Goal: Task Accomplishment & Management: Use online tool/utility

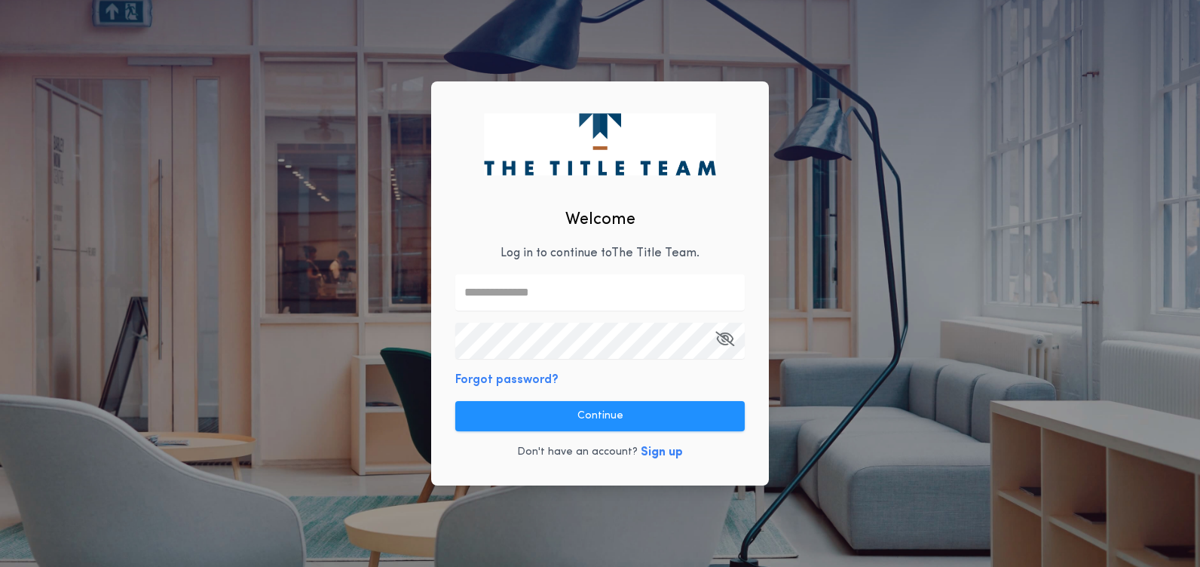
click at [520, 290] on input "text" at bounding box center [599, 292] width 289 height 36
click at [731, 294] on input "text" at bounding box center [599, 292] width 289 height 36
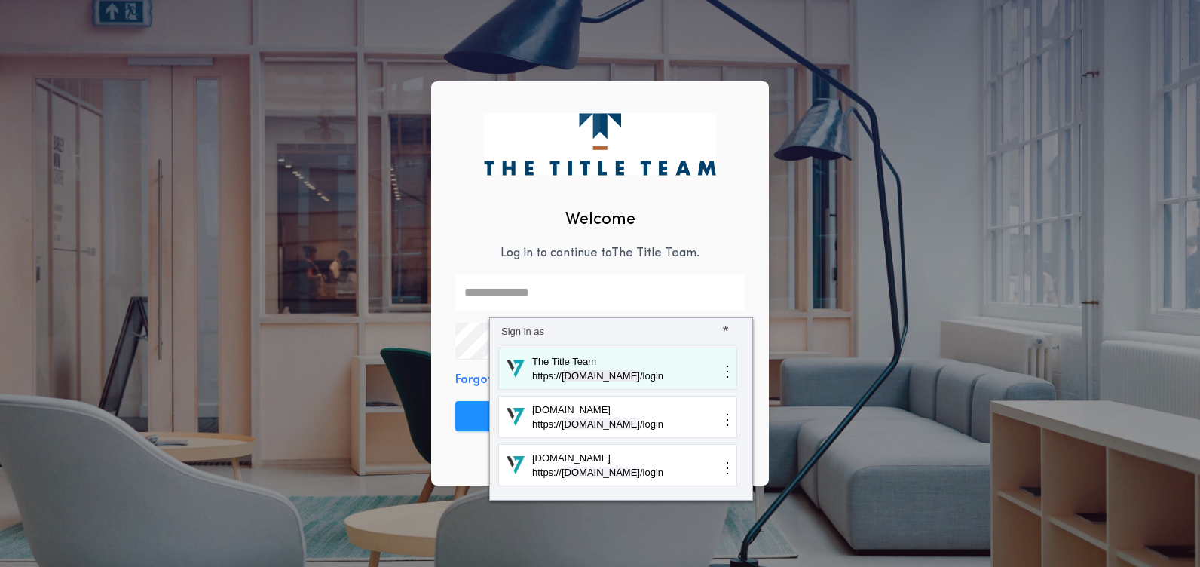
click at [621, 362] on p "The Title Team" at bounding box center [625, 361] width 190 height 15
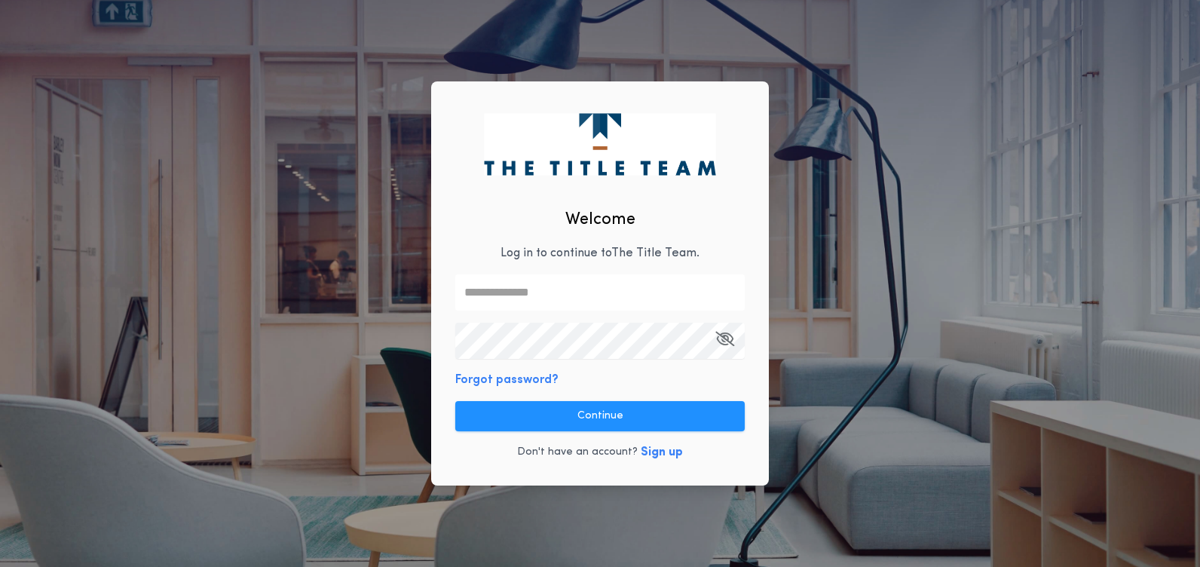
type input "**********"
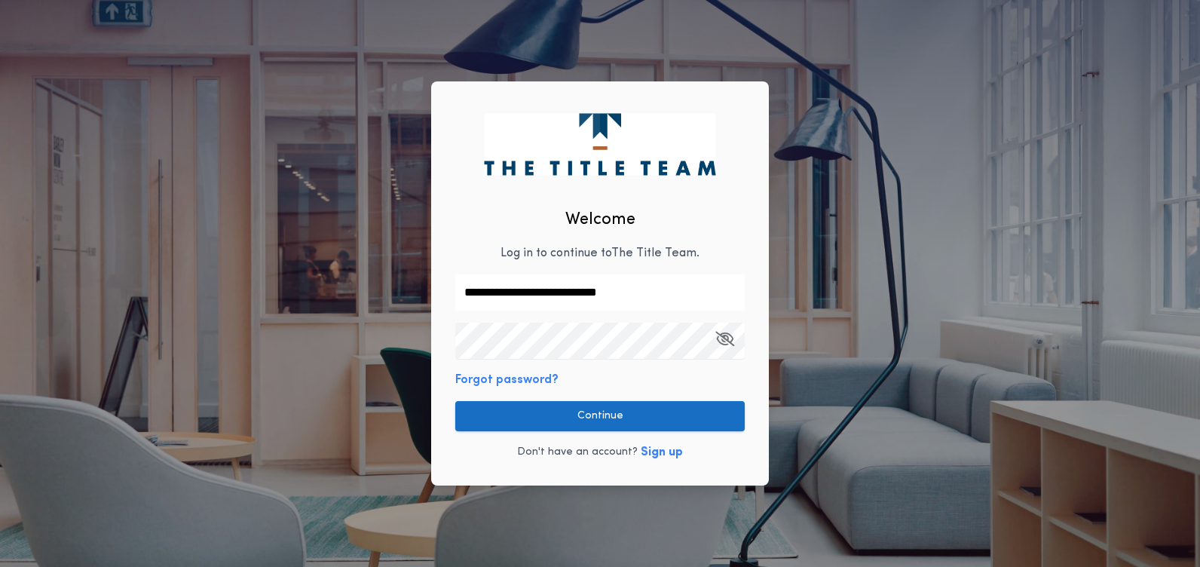
click at [613, 415] on button "Continue" at bounding box center [599, 416] width 289 height 30
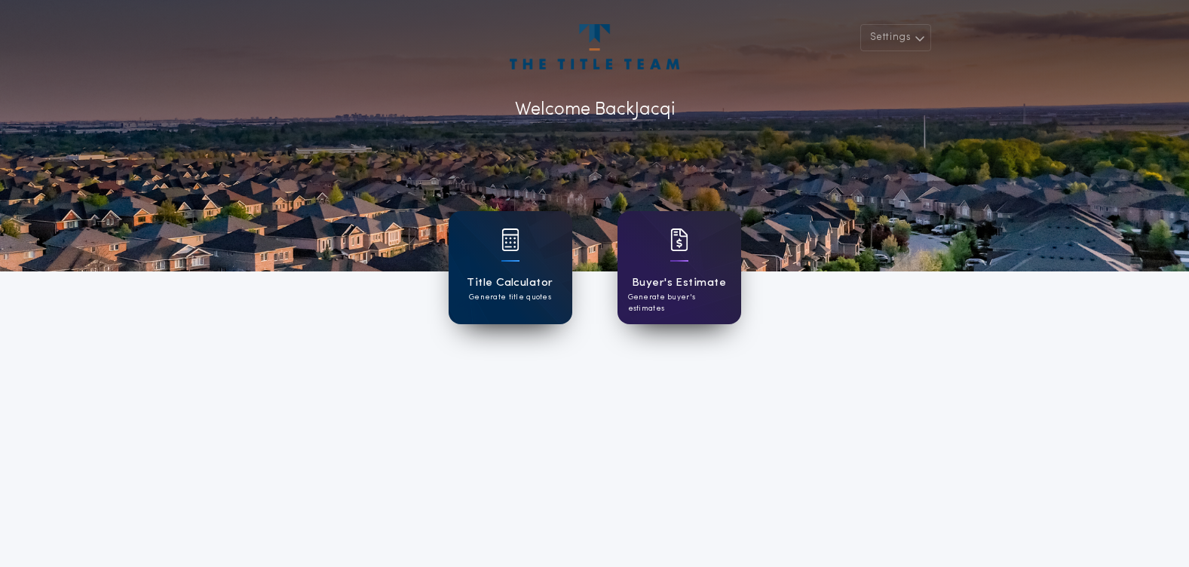
click at [520, 272] on div "Title Calculator Generate title quotes" at bounding box center [510, 267] width 124 height 113
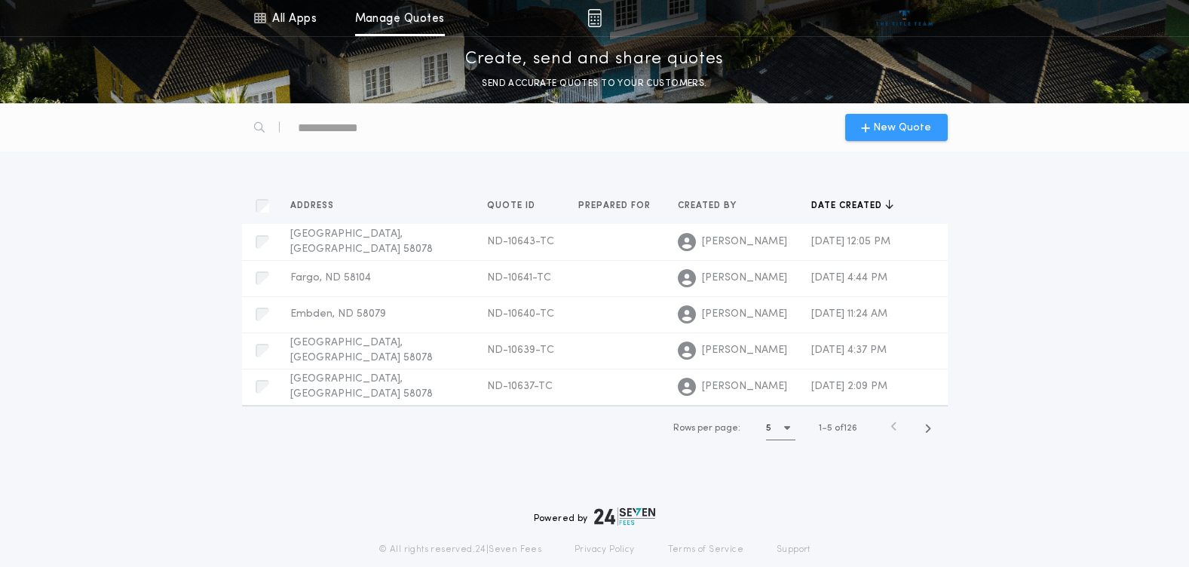
click at [906, 129] on span "New Quote" at bounding box center [902, 128] width 58 height 16
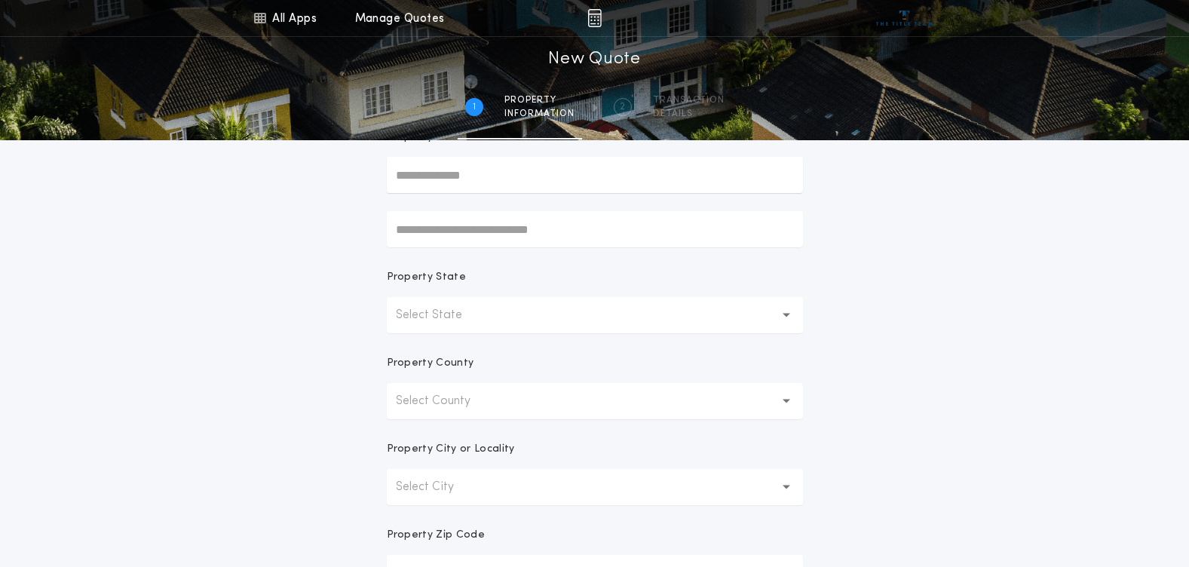
click at [481, 316] on p "Select State" at bounding box center [441, 315] width 90 height 18
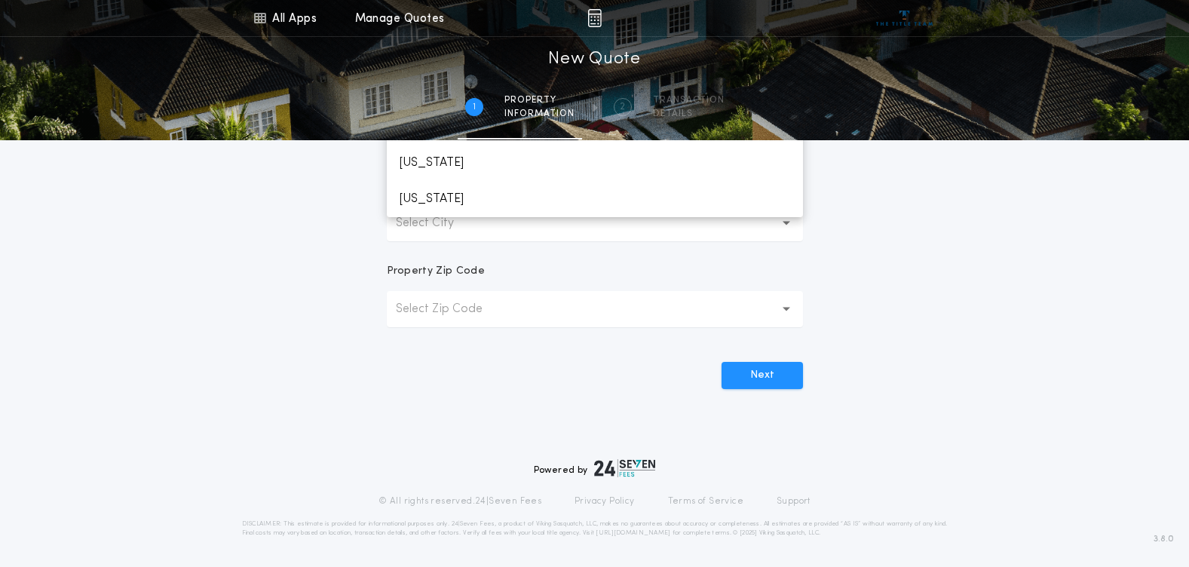
scroll to position [189, 0]
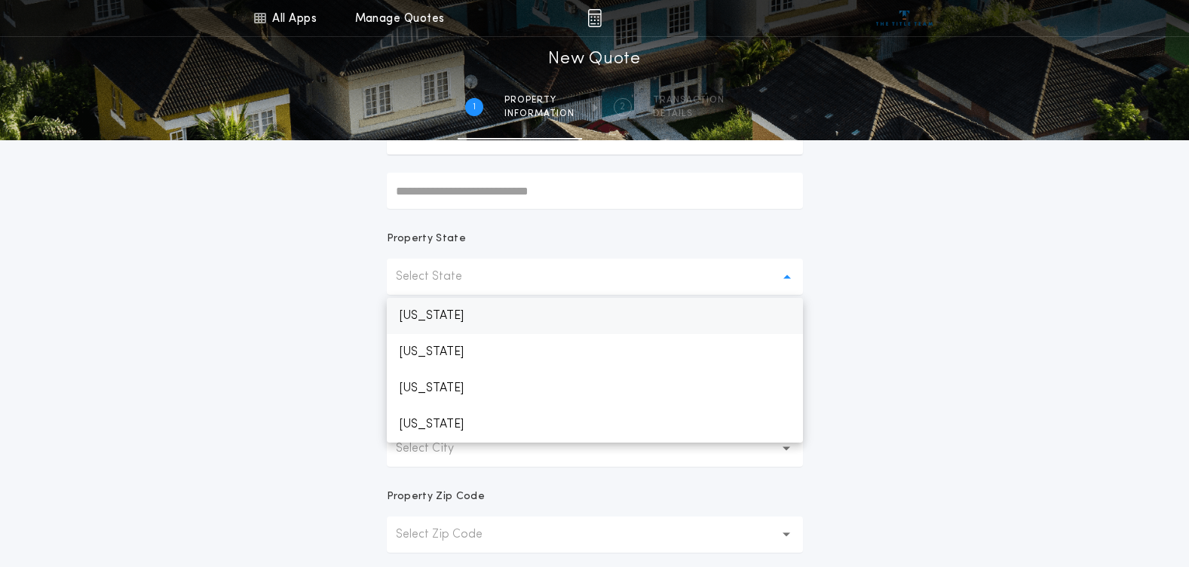
click at [452, 318] on p "[US_STATE]" at bounding box center [595, 316] width 416 height 36
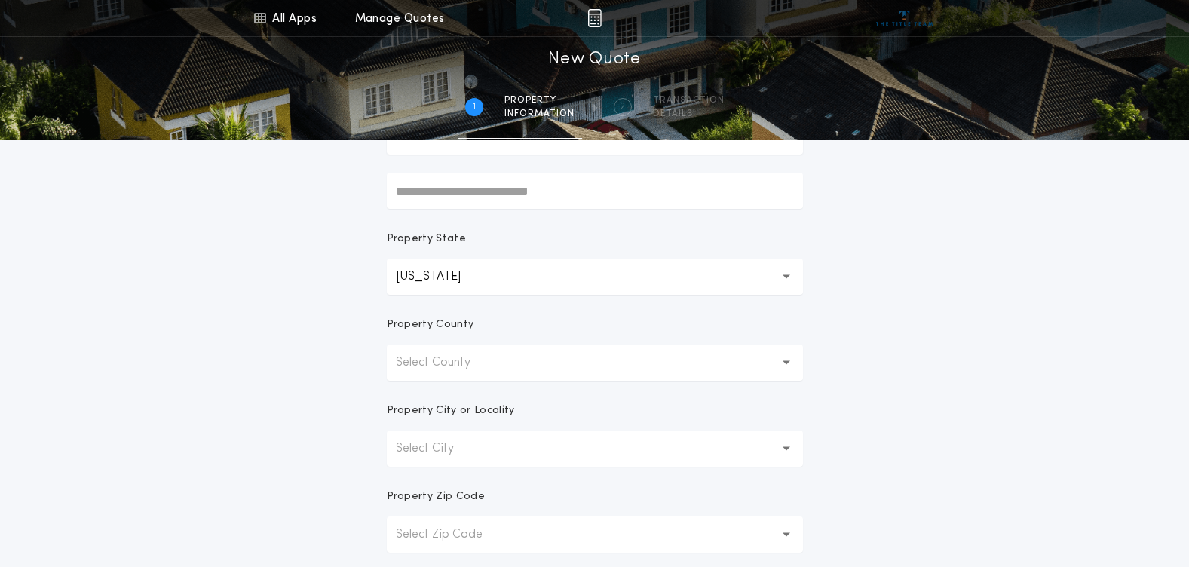
click at [476, 369] on p "Select County" at bounding box center [445, 362] width 99 height 18
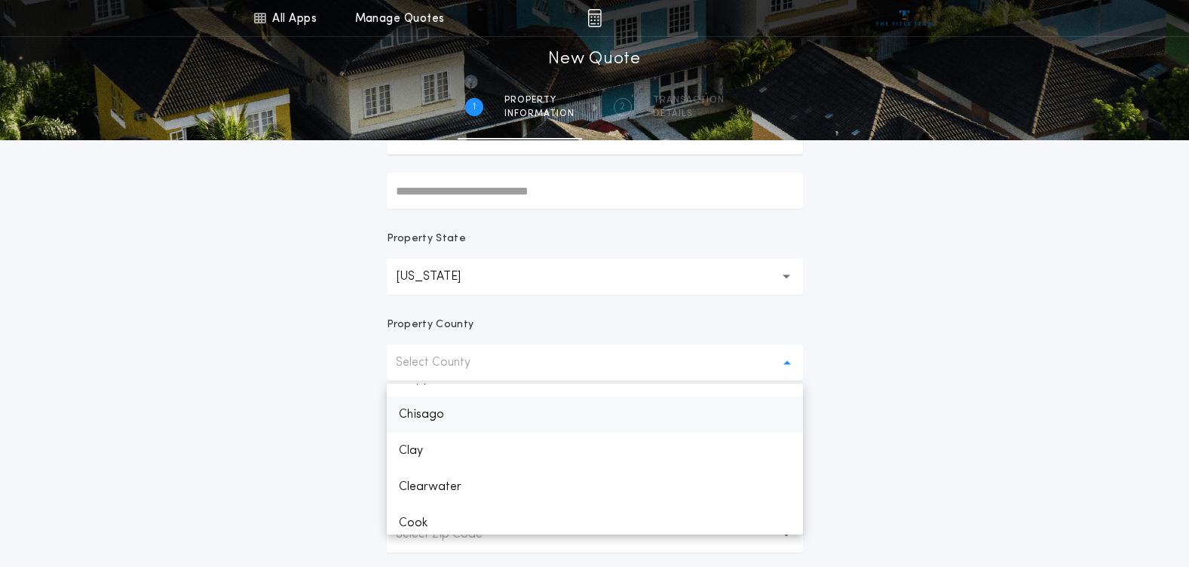
scroll to position [452, 0]
click at [424, 413] on p "Clay" at bounding box center [595, 420] width 416 height 36
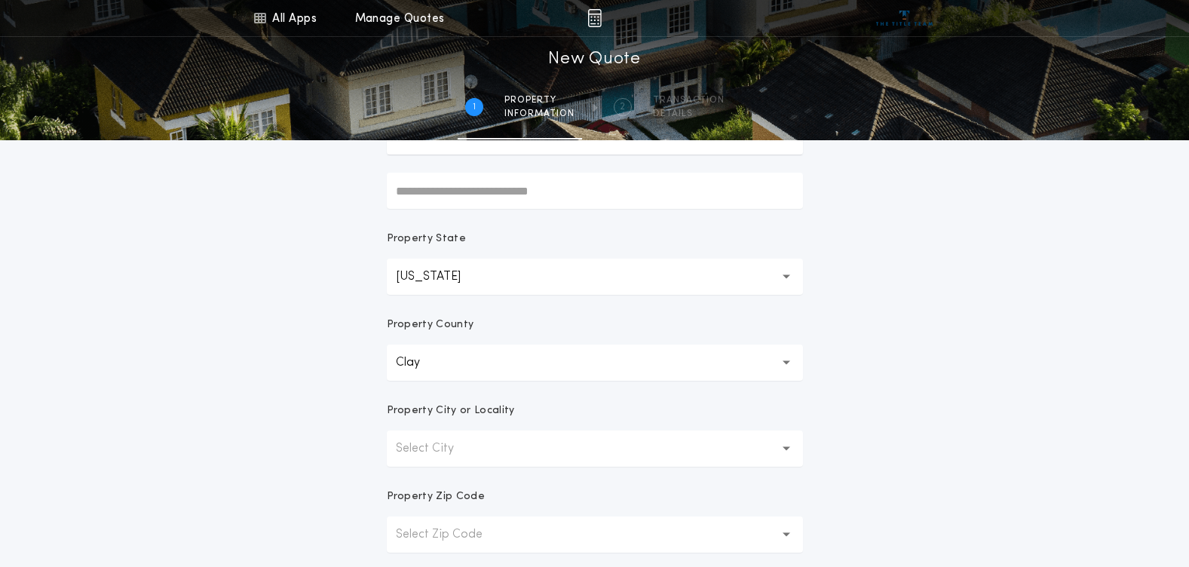
click at [454, 455] on p "Select City" at bounding box center [437, 448] width 82 height 18
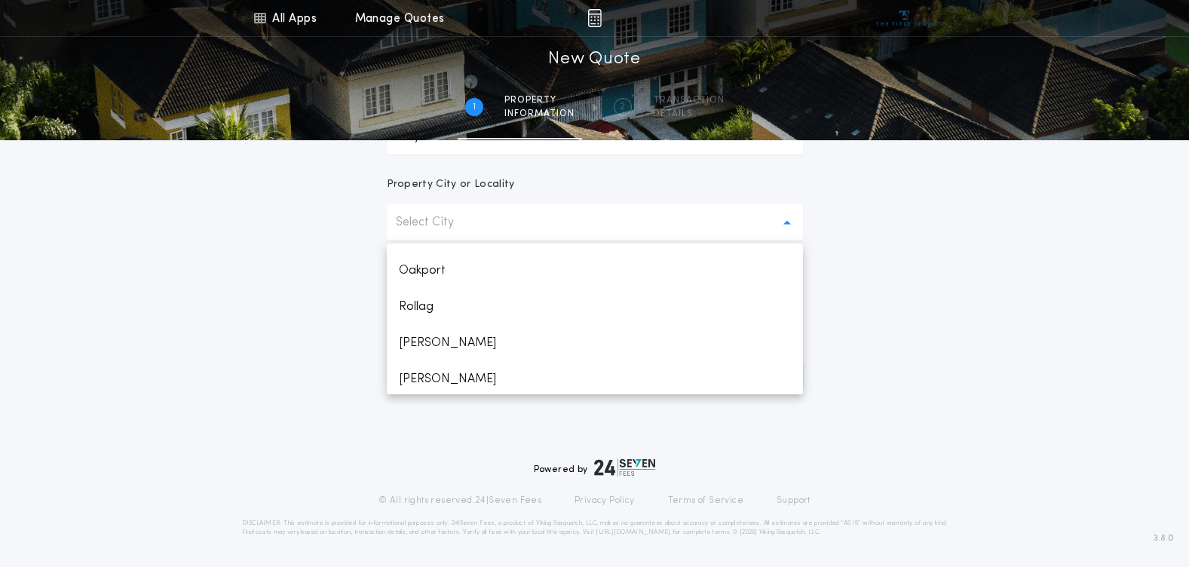
scroll to position [419, 0]
click at [443, 347] on p "[PERSON_NAME]" at bounding box center [595, 349] width 416 height 36
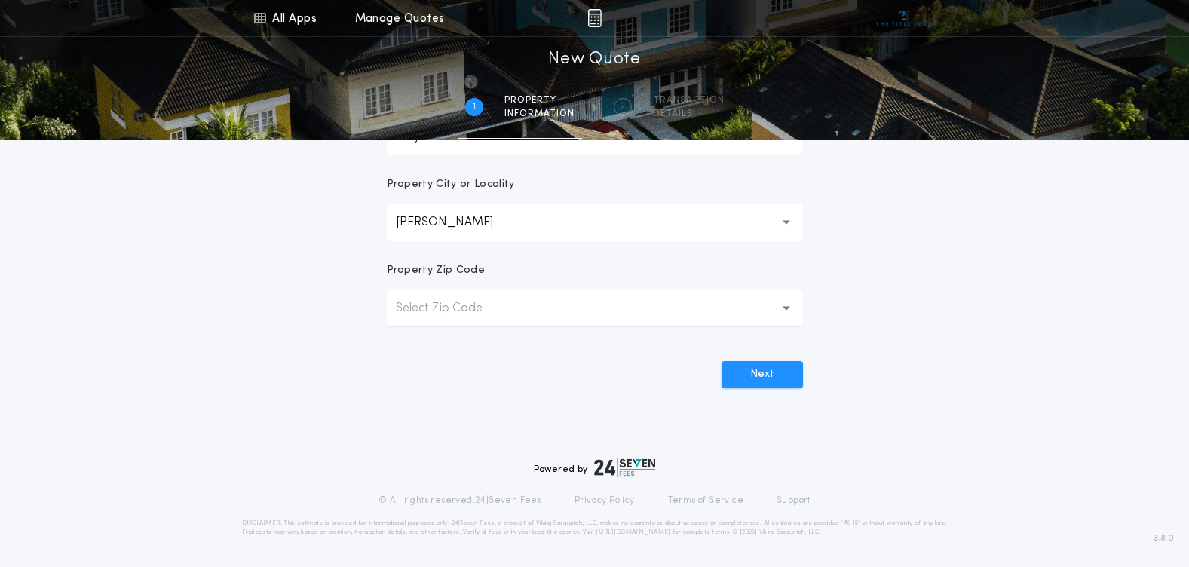
click at [474, 319] on button "Select Zip Code" at bounding box center [595, 308] width 416 height 36
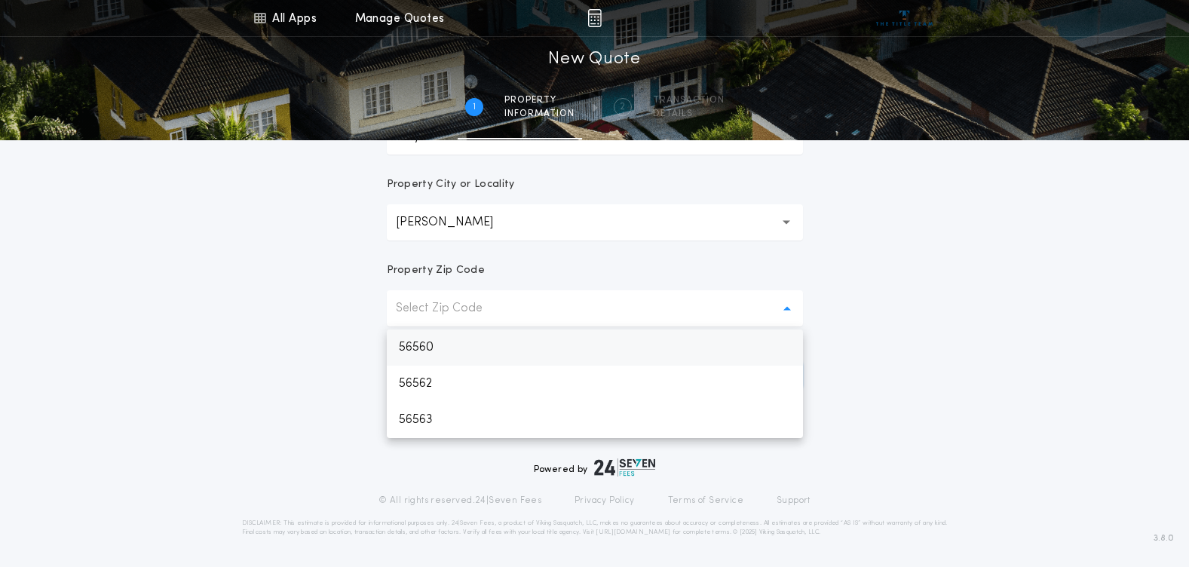
click at [456, 355] on p "56560" at bounding box center [595, 347] width 416 height 36
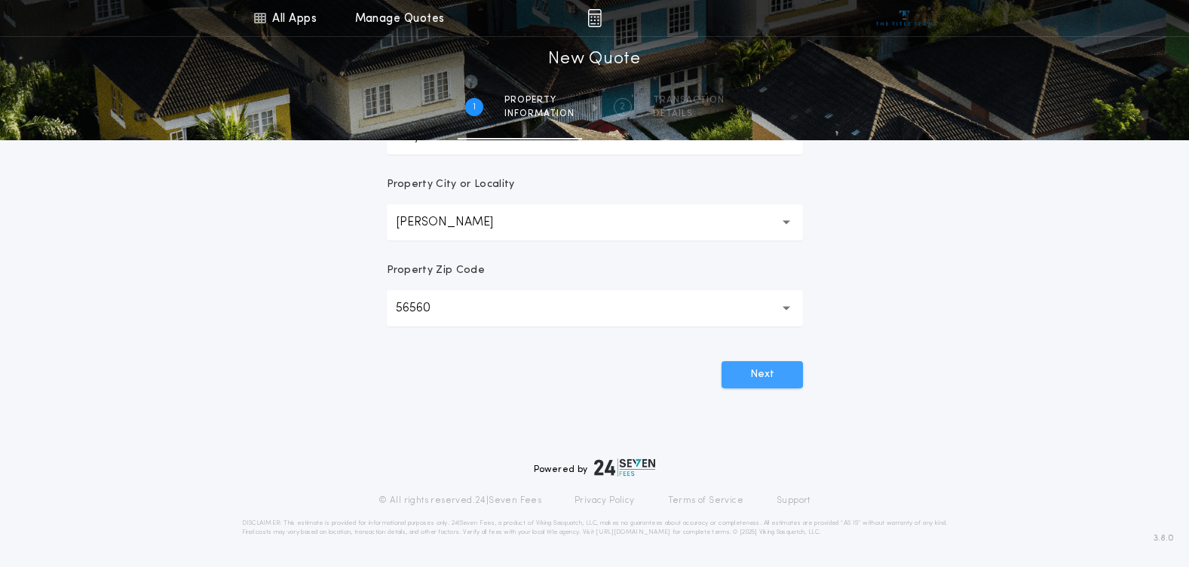
click at [754, 367] on button "Next" at bounding box center [761, 374] width 81 height 27
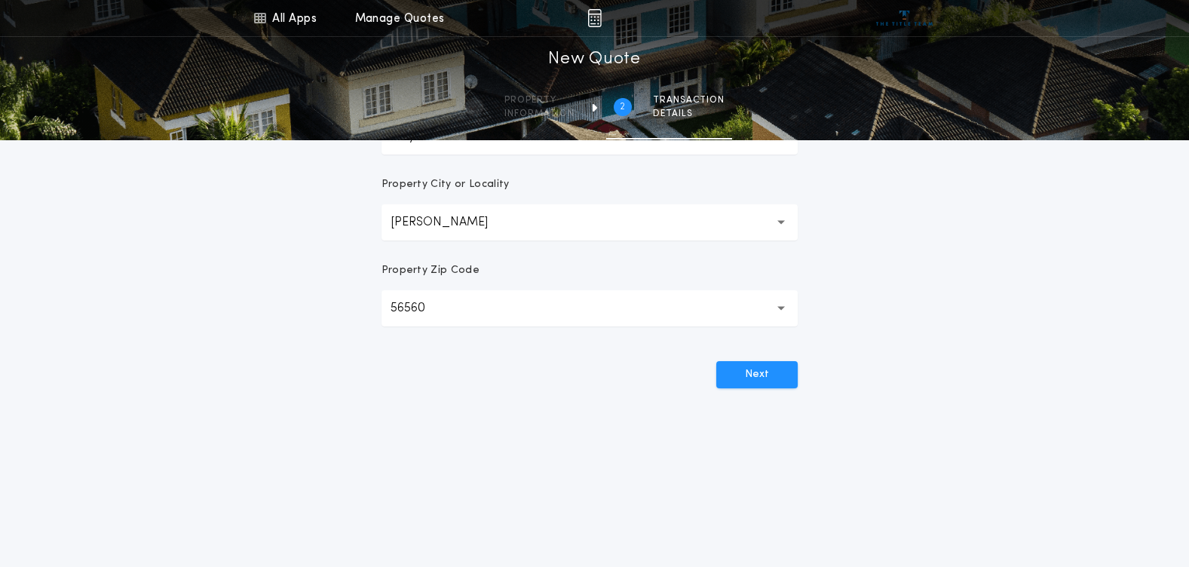
scroll to position [0, 0]
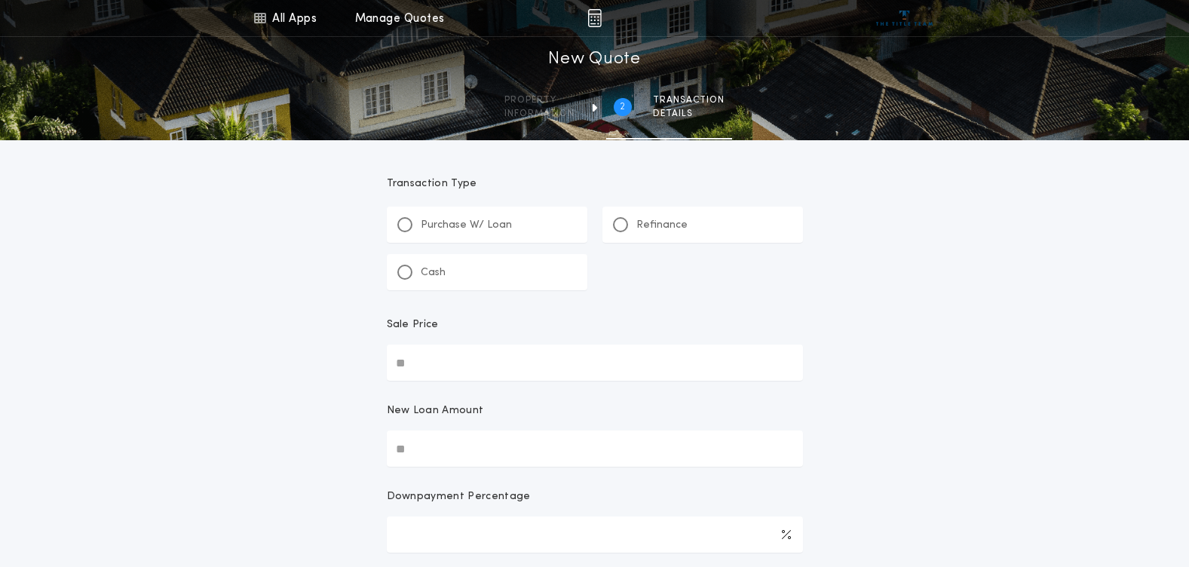
click at [667, 225] on p "Refinance" at bounding box center [661, 225] width 51 height 15
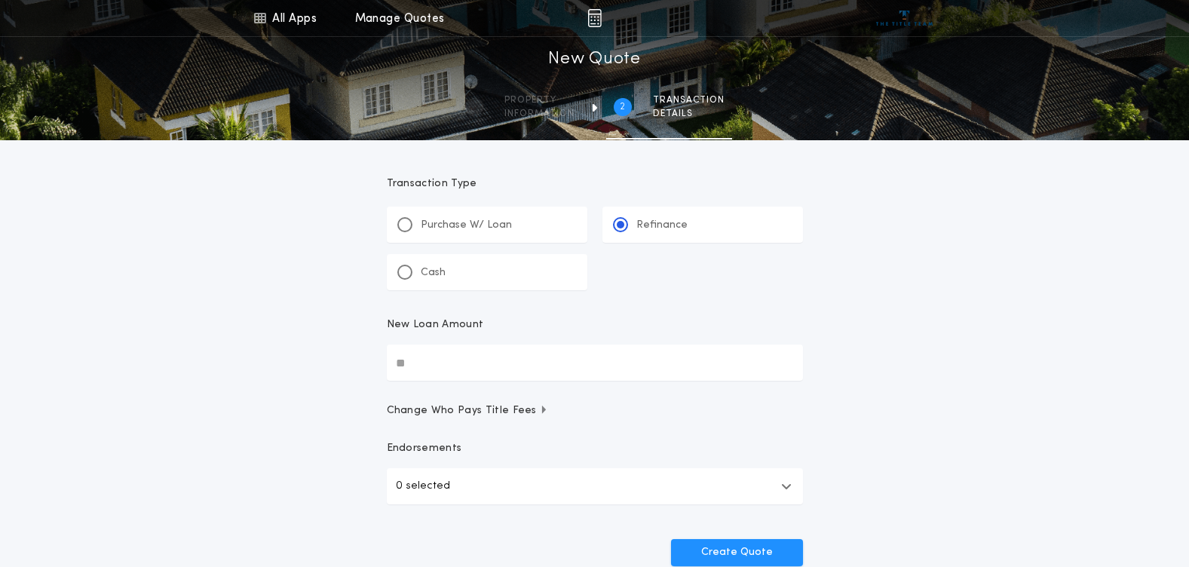
click at [442, 363] on input "New Loan Amount" at bounding box center [595, 362] width 416 height 36
type input "********"
click at [733, 536] on div "Create Quote" at bounding box center [595, 546] width 416 height 39
drag, startPoint x: 733, startPoint y: 536, endPoint x: 742, endPoint y: 553, distance: 19.9
click at [742, 553] on button "Create Quote" at bounding box center [737, 552] width 132 height 27
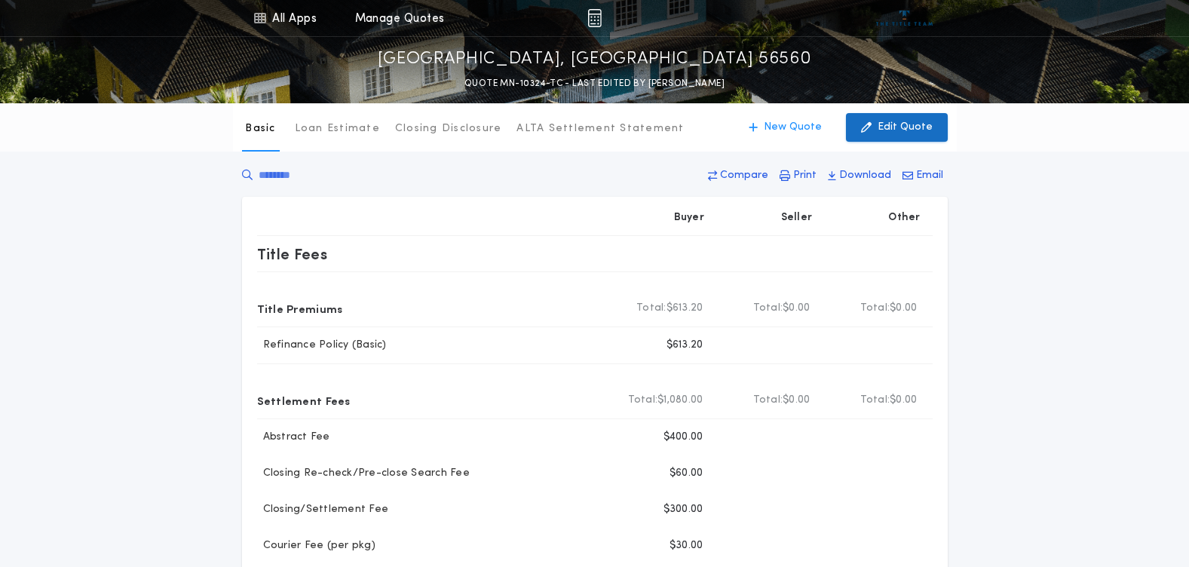
click at [920, 127] on p "Edit Quote" at bounding box center [904, 127] width 55 height 15
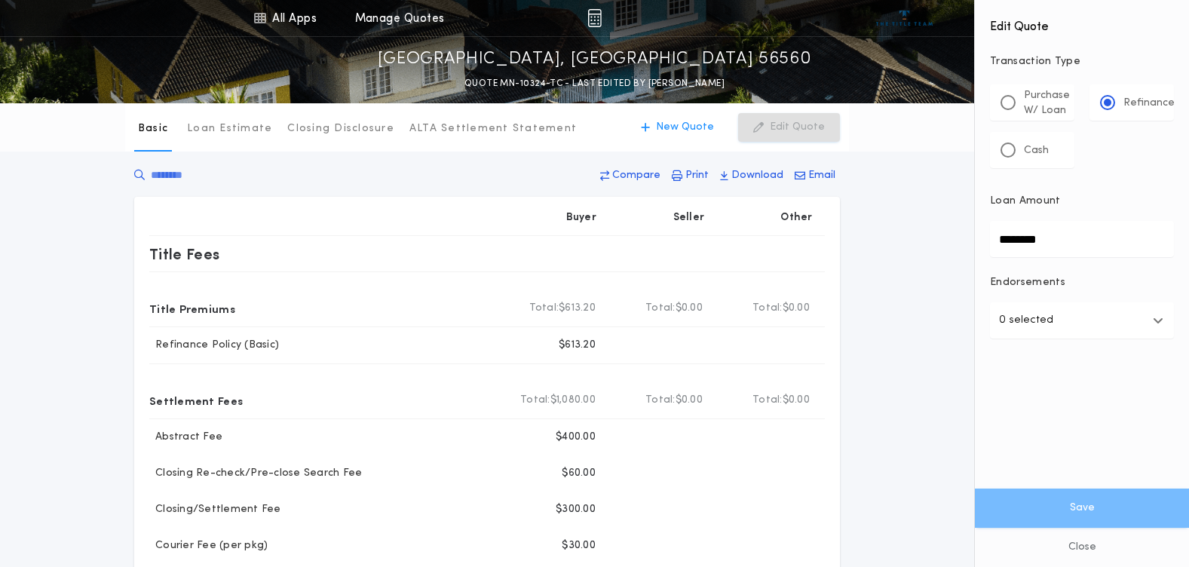
drag, startPoint x: 1069, startPoint y: 248, endPoint x: 917, endPoint y: 245, distance: 151.5
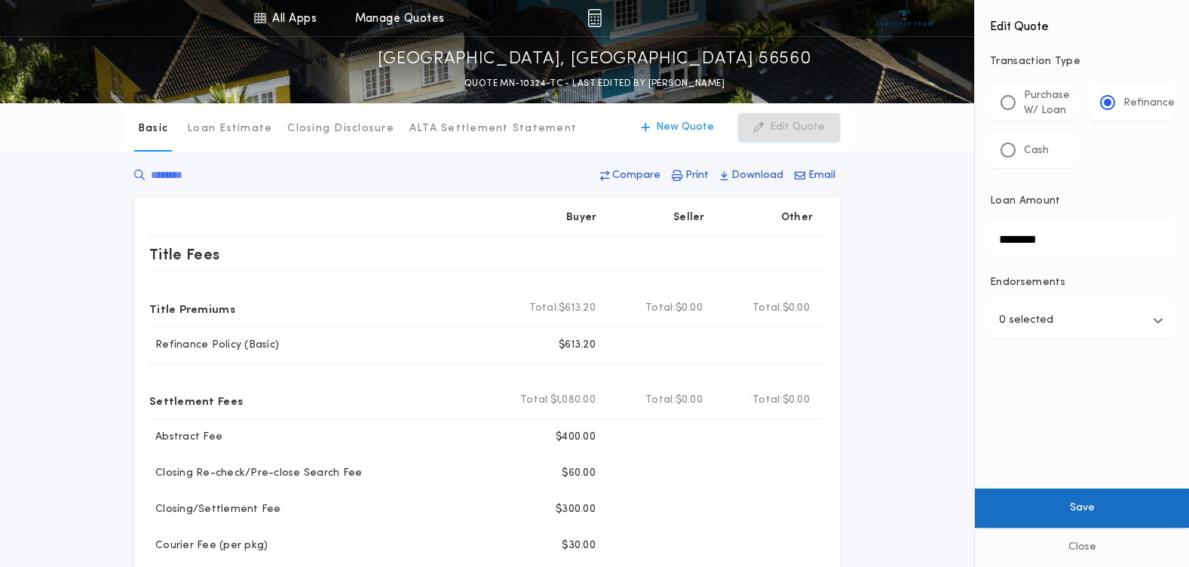
click at [1066, 490] on button "Save" at bounding box center [1081, 507] width 214 height 39
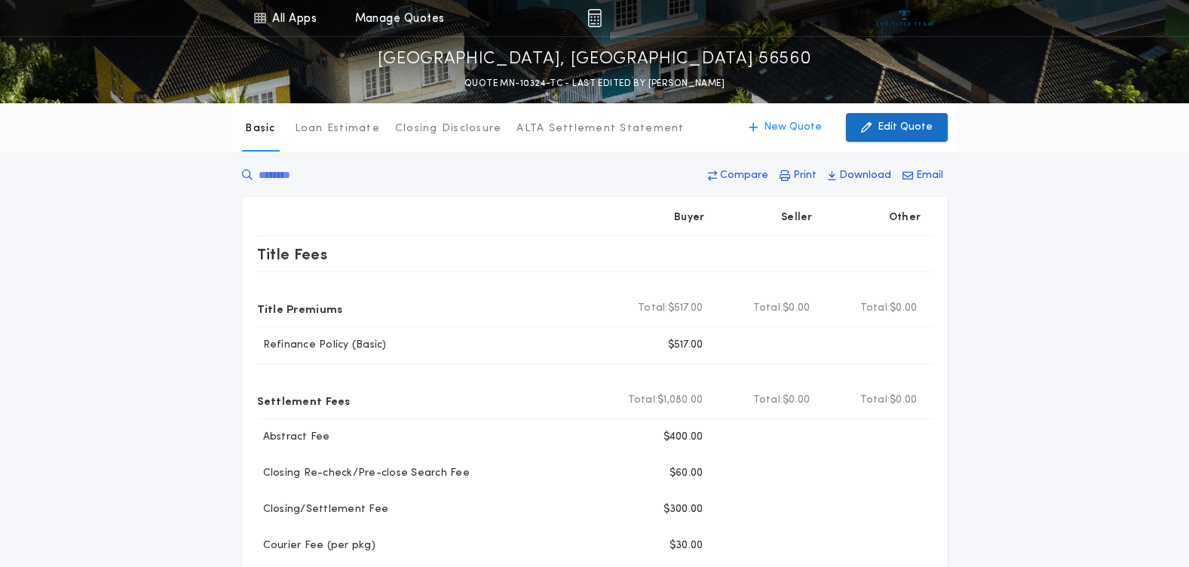
click at [913, 132] on p "Edit Quote" at bounding box center [904, 127] width 55 height 15
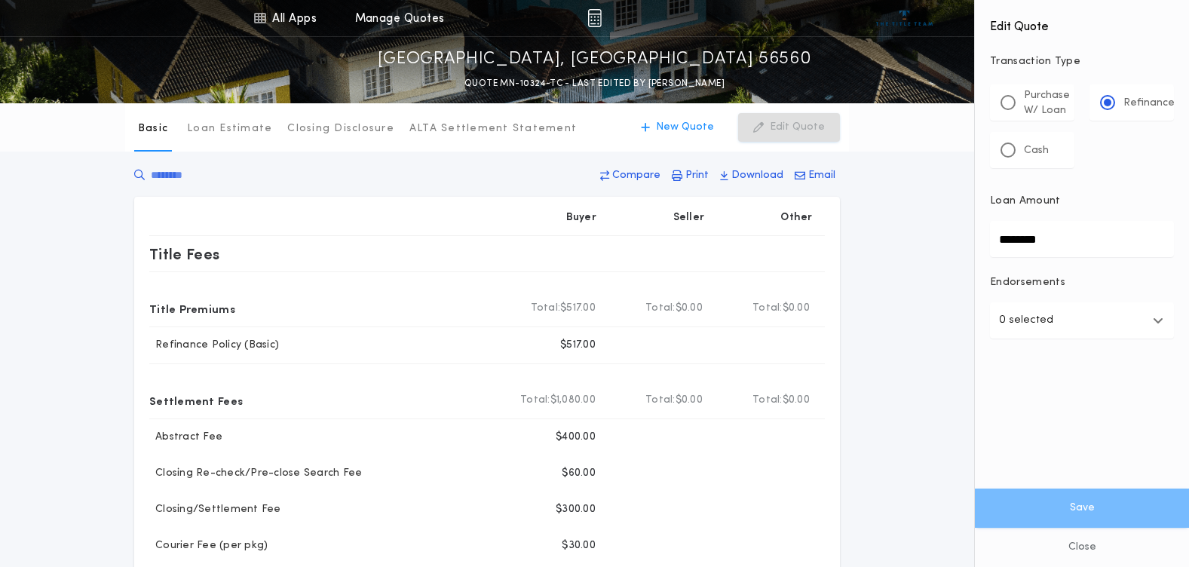
drag, startPoint x: 1001, startPoint y: 241, endPoint x: 980, endPoint y: 241, distance: 20.3
click at [980, 241] on div "Edit Quote Transaction Type ********* Purchase W/ Loan Refinance Cash Loan Amou…" at bounding box center [1081, 223] width 214 height 447
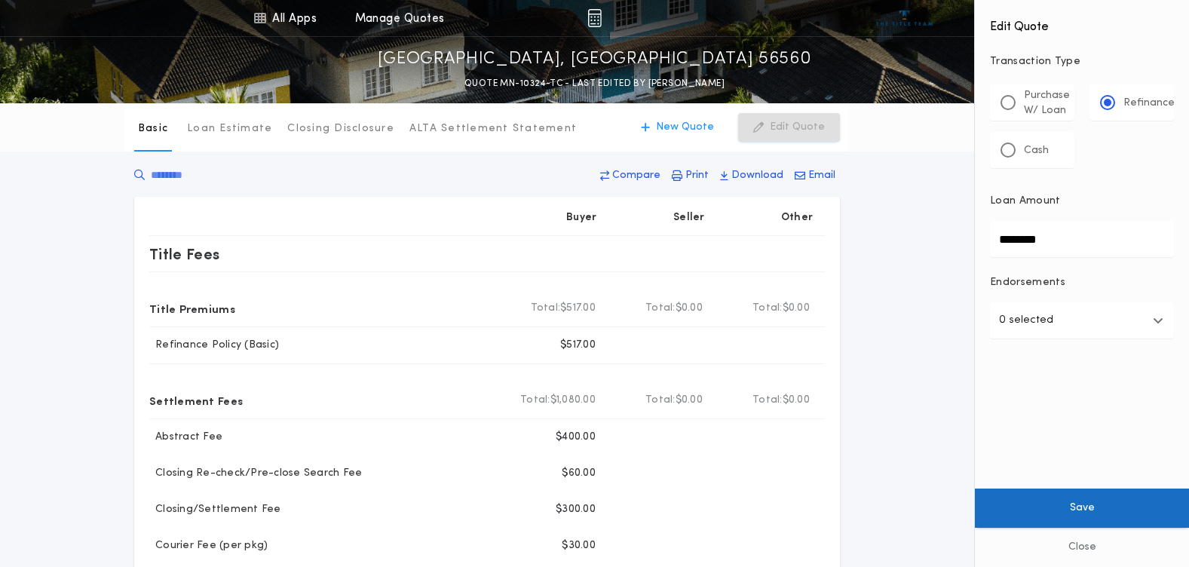
type input "********"
click at [1085, 510] on button "Save" at bounding box center [1081, 507] width 214 height 39
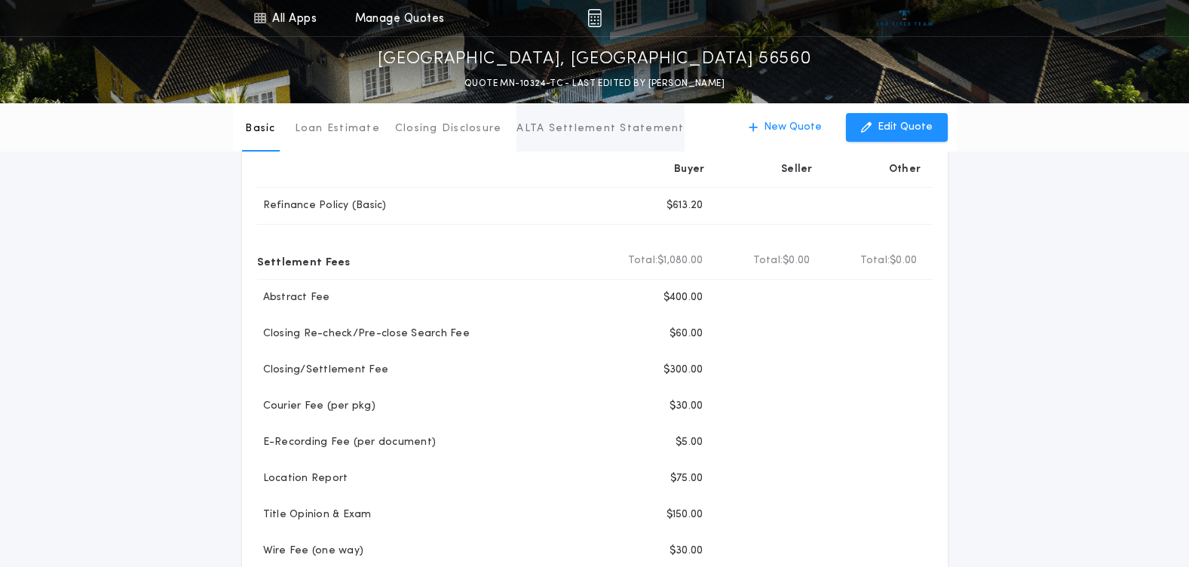
scroll to position [75, 0]
